Goal: Navigation & Orientation: Understand site structure

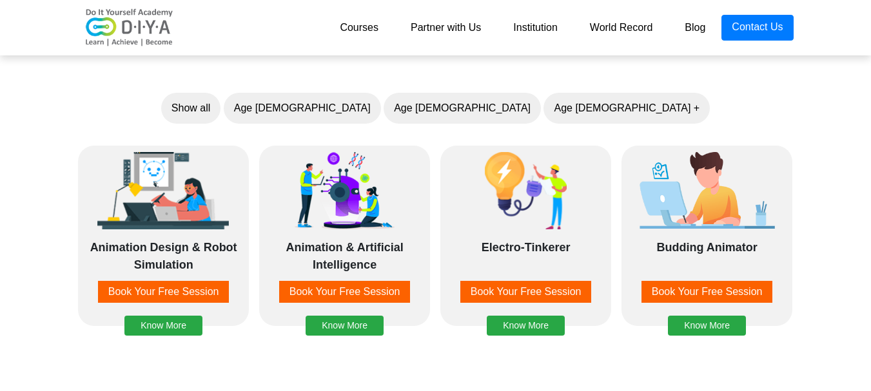
scroll to position [1083, 0]
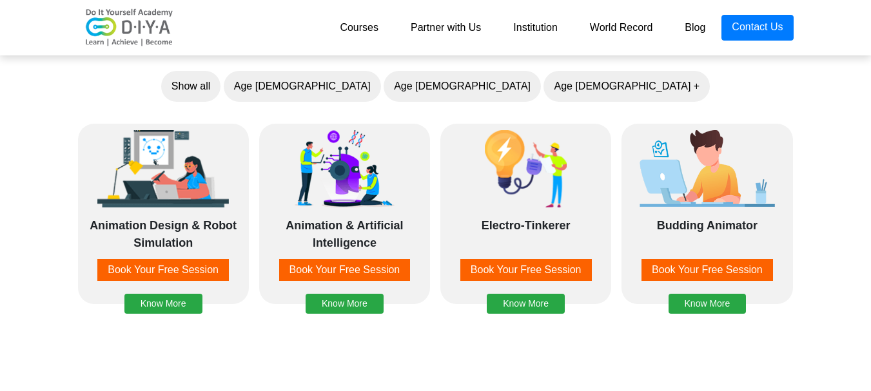
click at [364, 24] on link "Courses" at bounding box center [359, 28] width 71 height 26
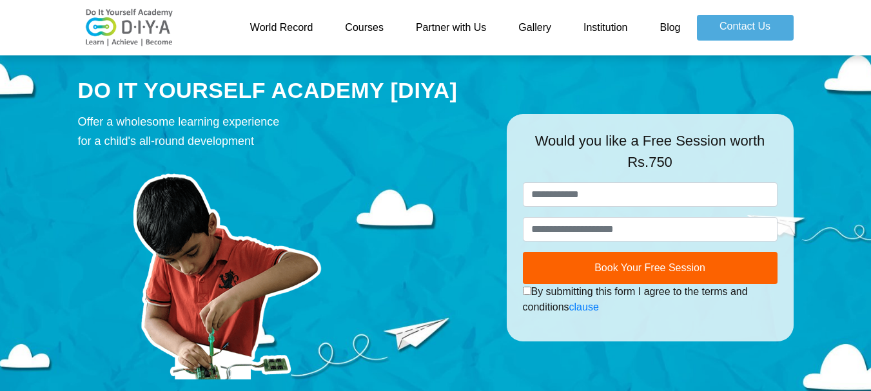
drag, startPoint x: 0, startPoint y: 0, endPoint x: 304, endPoint y: 28, distance: 305.6
drag, startPoint x: 304, startPoint y: 28, endPoint x: 524, endPoint y: 24, distance: 219.3
click at [522, 21] on link "Gallery" at bounding box center [534, 28] width 65 height 26
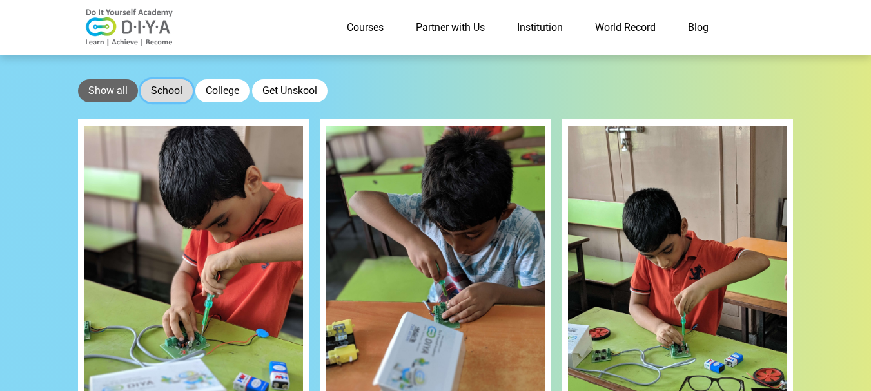
click at [183, 79] on button "School" at bounding box center [167, 90] width 52 height 23
click at [555, 23] on link "Institution" at bounding box center [540, 28] width 78 height 26
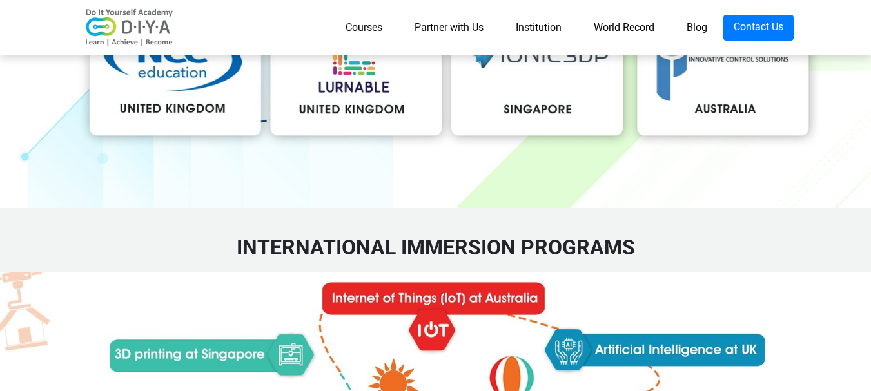
scroll to position [2141, 0]
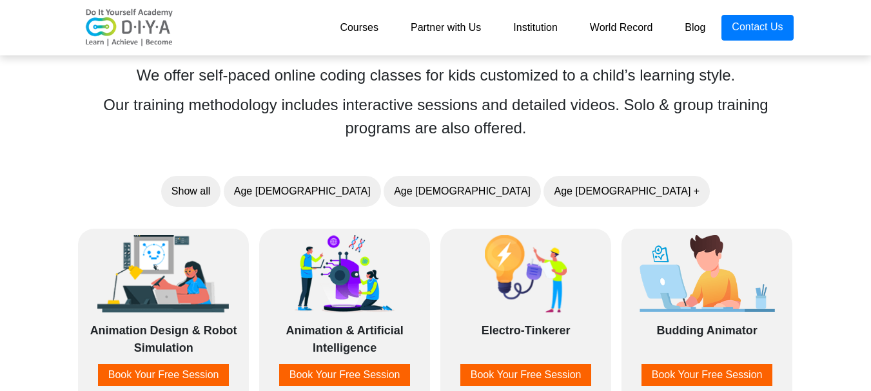
scroll to position [980, 0]
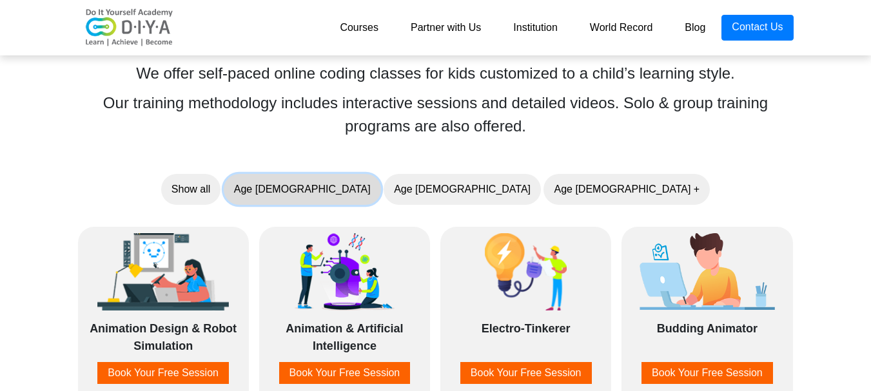
click at [381, 189] on button "Age 5-7" at bounding box center [302, 189] width 157 height 31
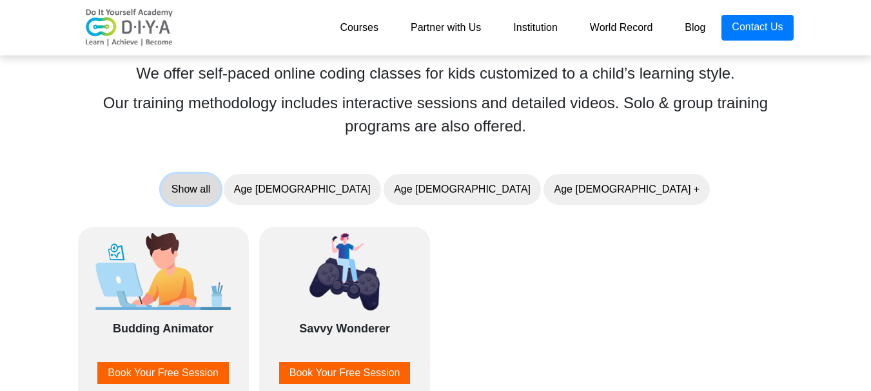
click at [221, 186] on button "Show all" at bounding box center [190, 189] width 59 height 31
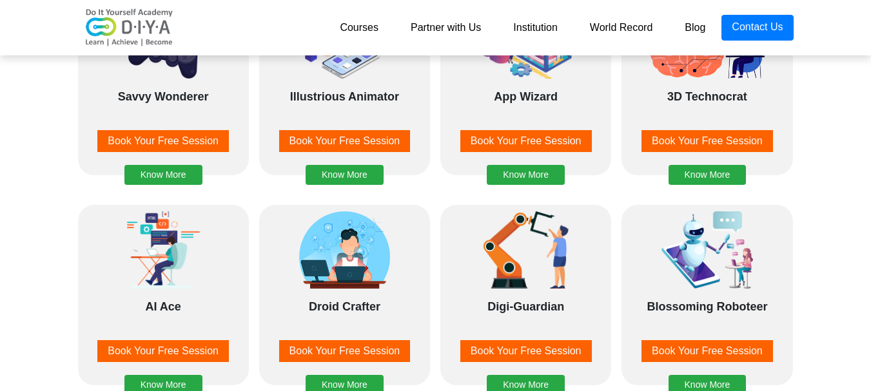
scroll to position [1470, 0]
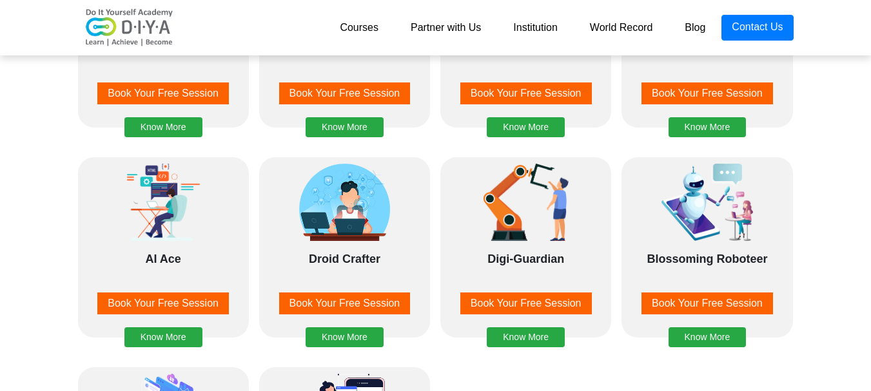
click at [690, 23] on link "Blog" at bounding box center [695, 28] width 53 height 26
